Goal: Find specific page/section: Find specific page/section

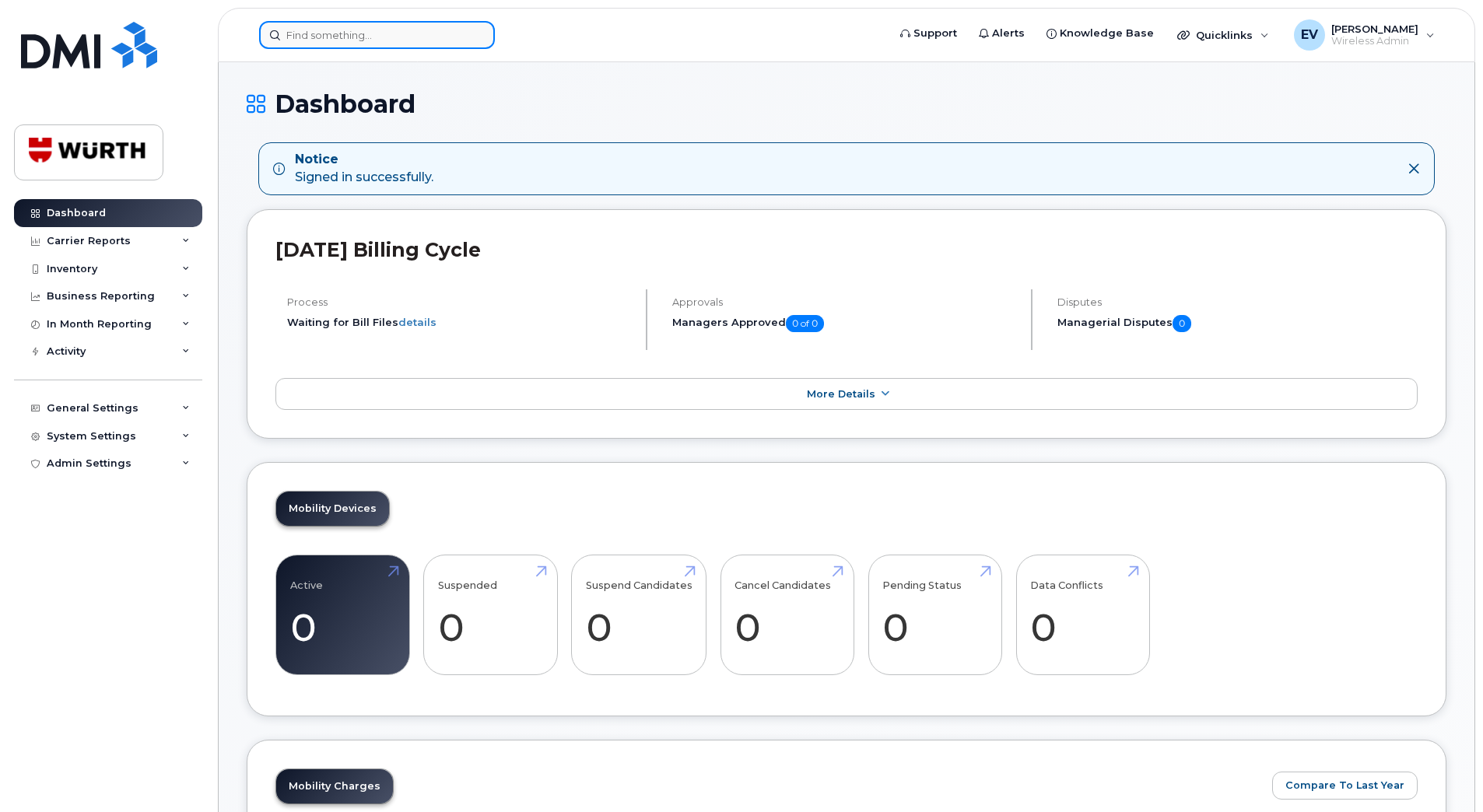
click at [289, 37] on input at bounding box center [377, 35] width 236 height 28
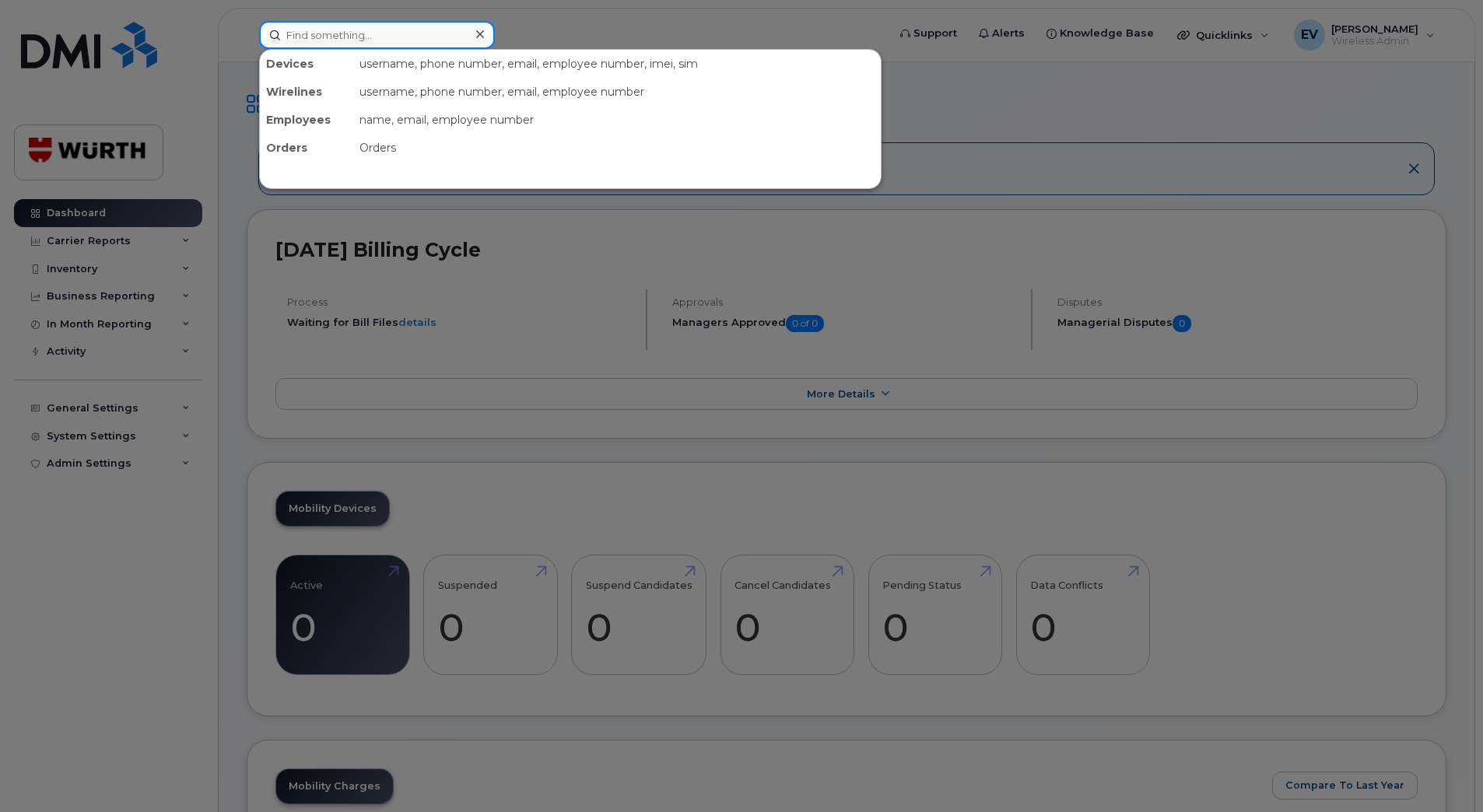
paste input "[PHONE_NUMBER]"
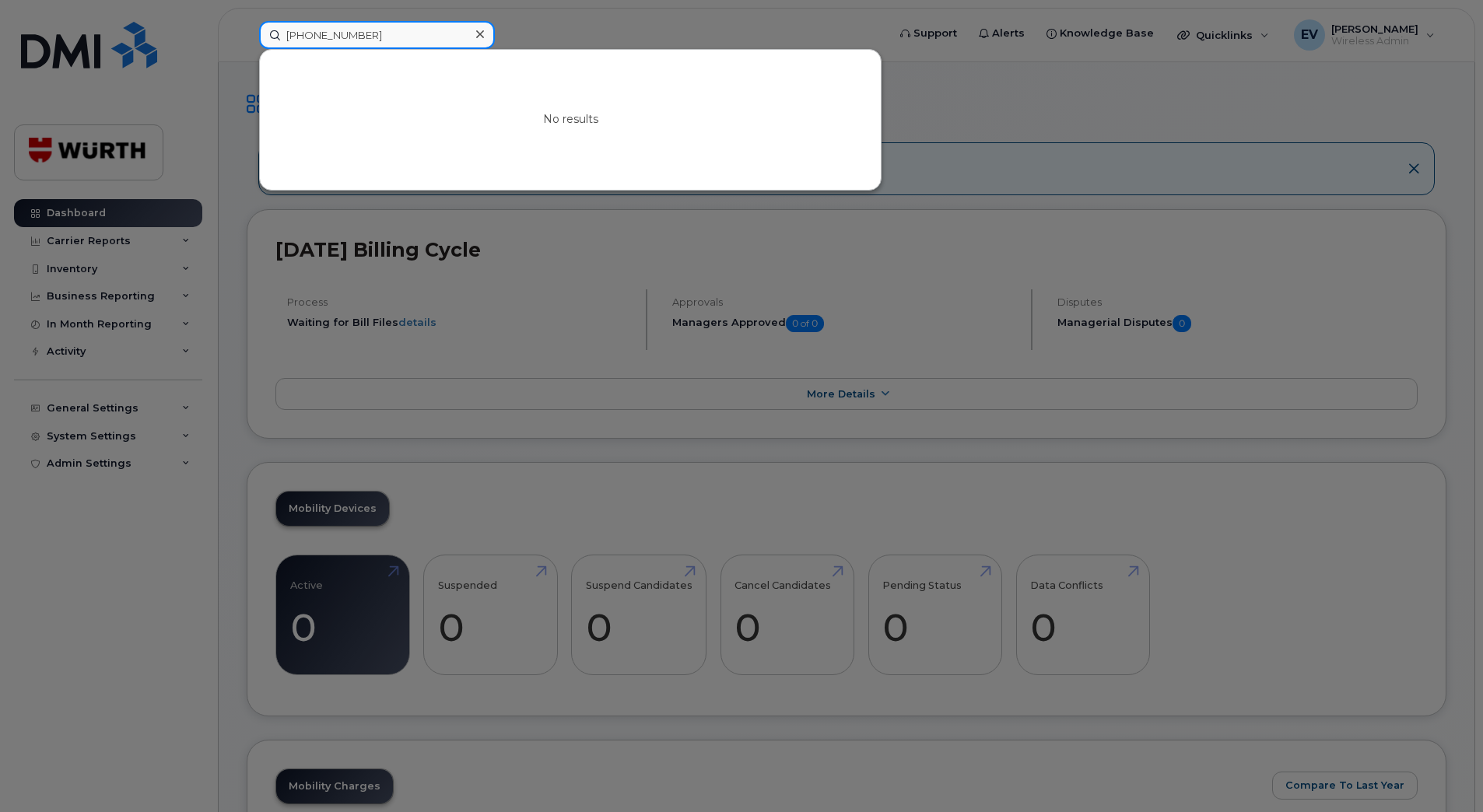
drag, startPoint x: 304, startPoint y: 33, endPoint x: 282, endPoint y: 29, distance: 22.4
click at [282, 29] on input "+1-403-464-4149" at bounding box center [377, 35] width 236 height 28
type input "403-464-4149"
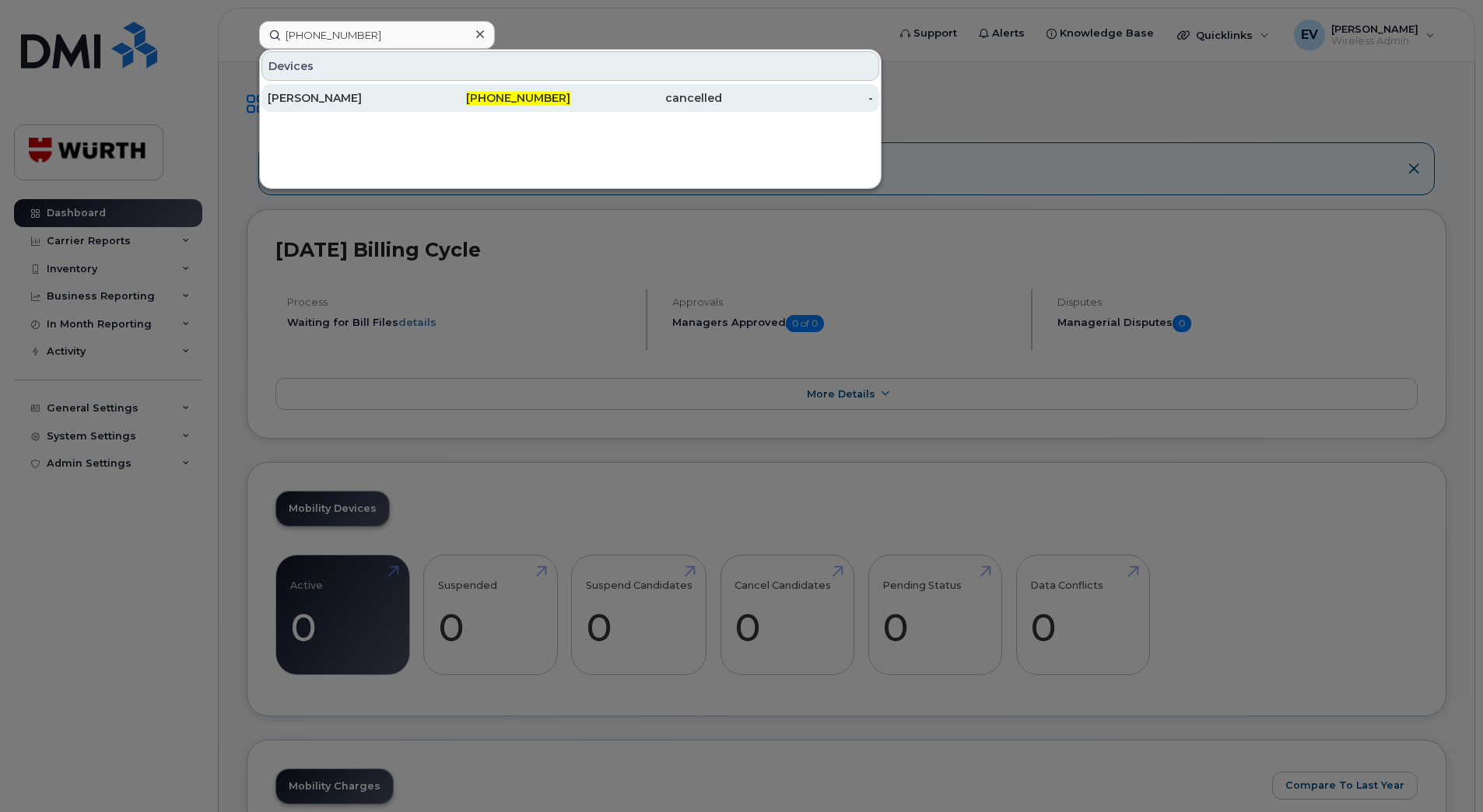
click at [528, 94] on span "403-464-4149" at bounding box center [517, 98] width 104 height 14
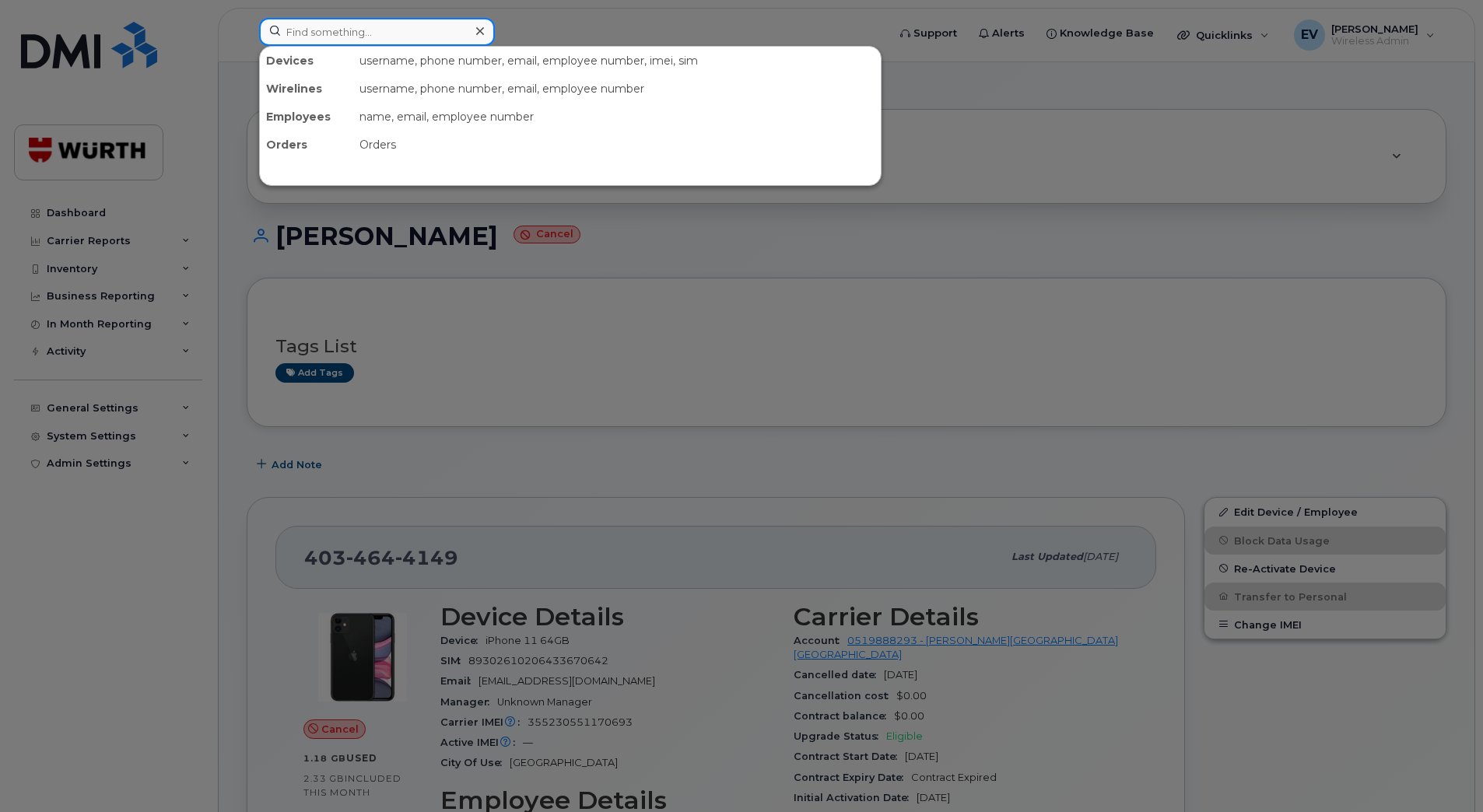
click at [371, 28] on input at bounding box center [377, 31] width 236 height 28
paste input "[PHONE_NUMBER]"
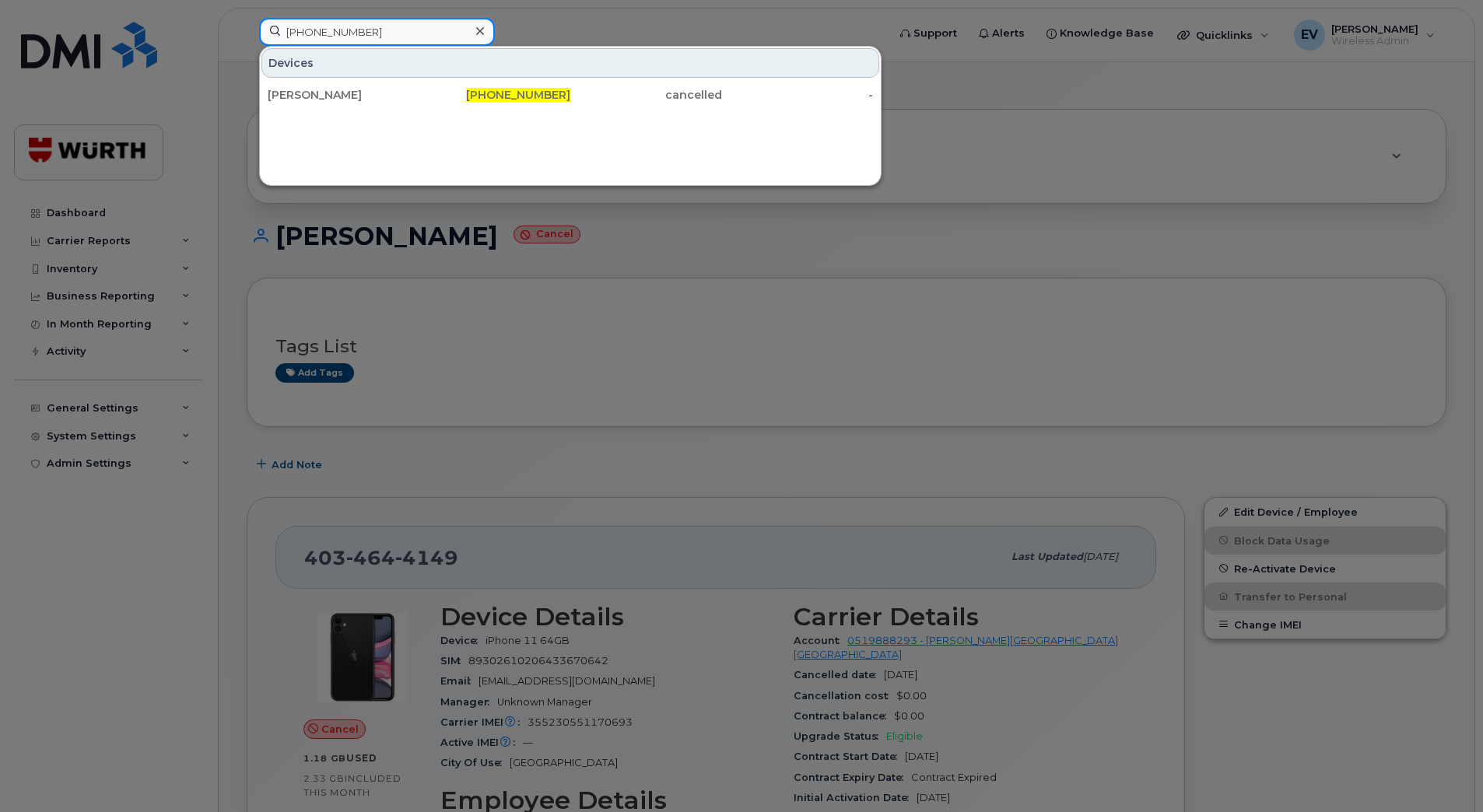
type input "[PHONE_NUMBER]"
